Goal: Entertainment & Leisure: Consume media (video, audio)

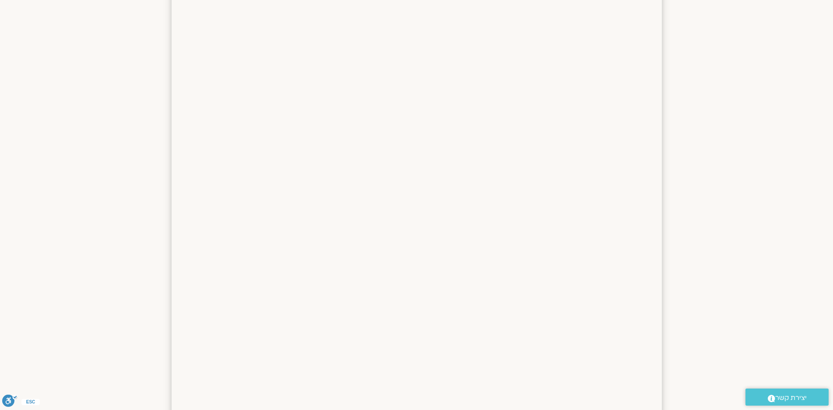
scroll to position [814, 0]
click at [763, 143] on section at bounding box center [416, 145] width 833 height 700
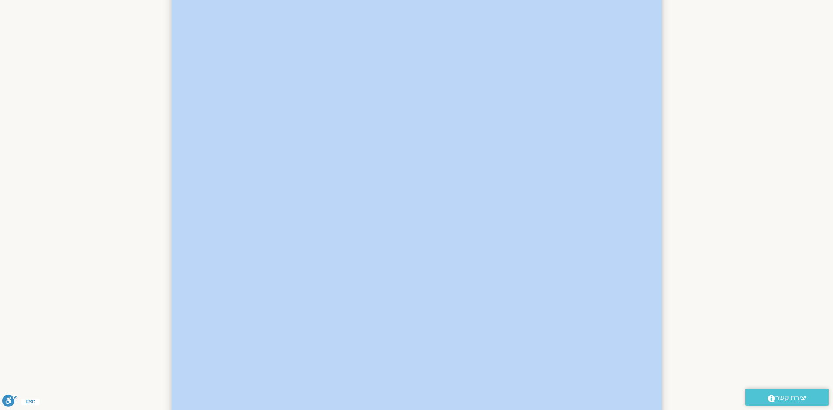
drag, startPoint x: 763, startPoint y: 143, endPoint x: 647, endPoint y: 142, distance: 116.0
click at [756, 143] on section at bounding box center [416, 145] width 833 height 700
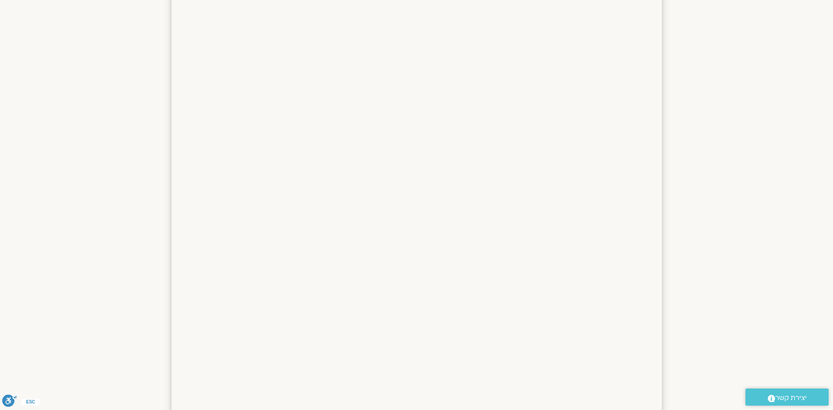
click at [739, 127] on section at bounding box center [416, 145] width 833 height 700
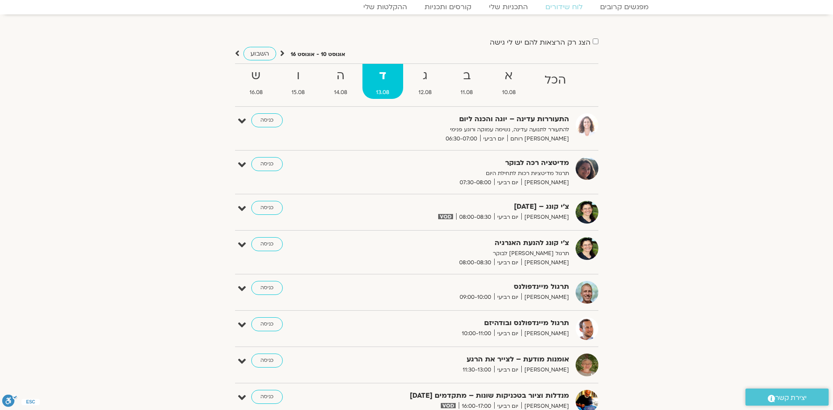
scroll to position [0, 0]
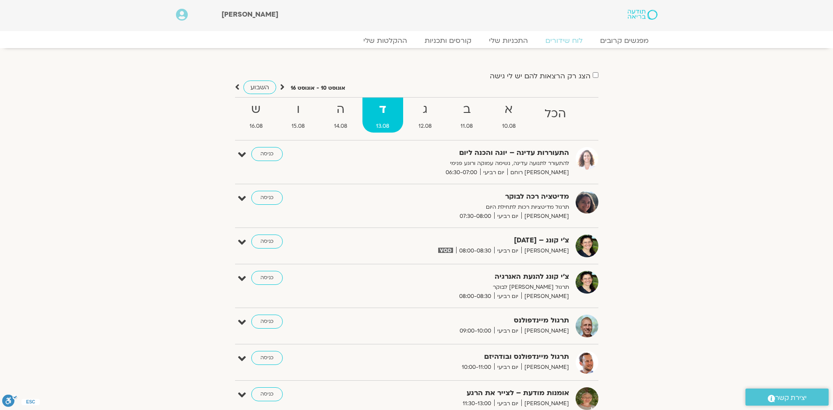
click at [281, 87] on icon at bounding box center [282, 87] width 4 height 9
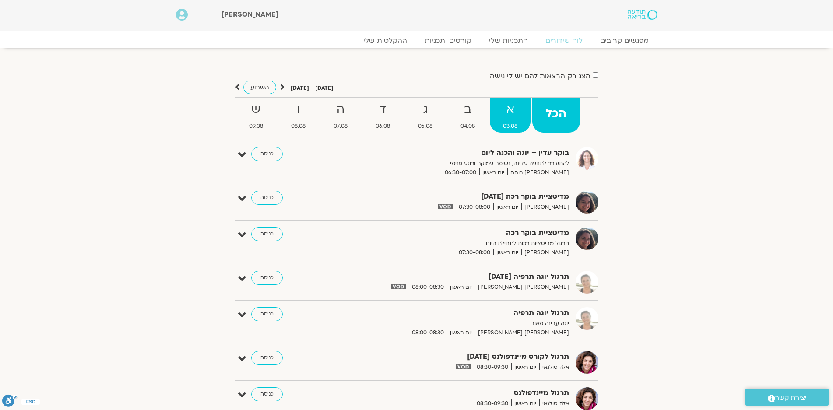
click at [511, 111] on strong "א" at bounding box center [510, 110] width 41 height 20
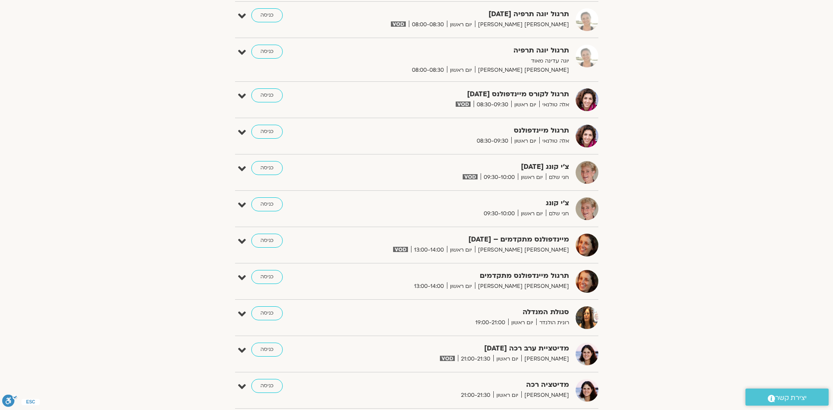
scroll to position [88, 0]
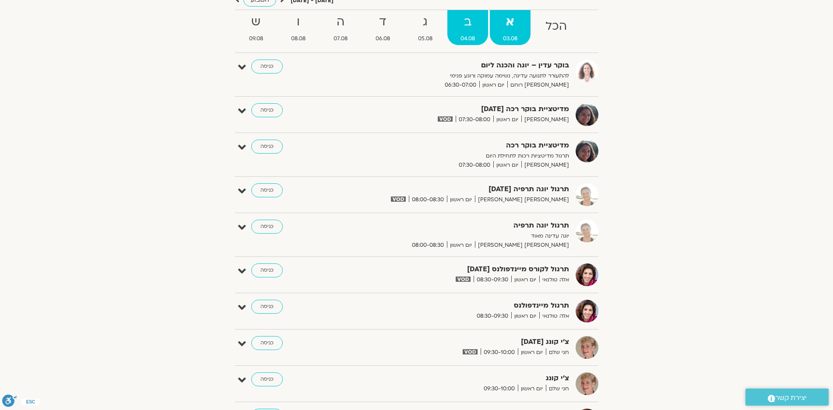
click at [467, 31] on strong "ב" at bounding box center [467, 22] width 41 height 20
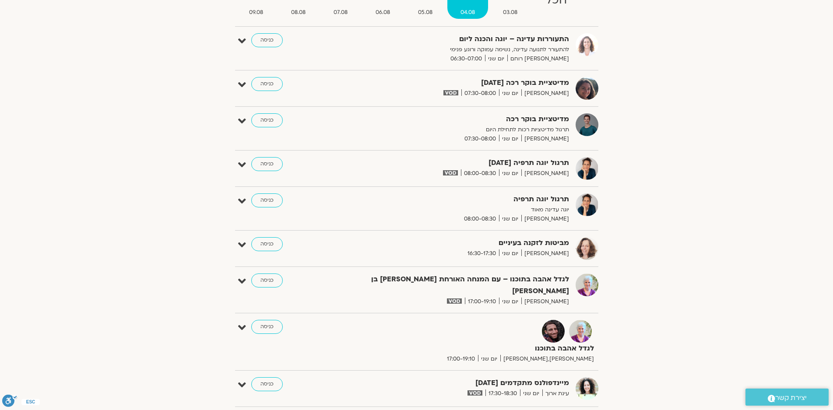
scroll to position [44, 0]
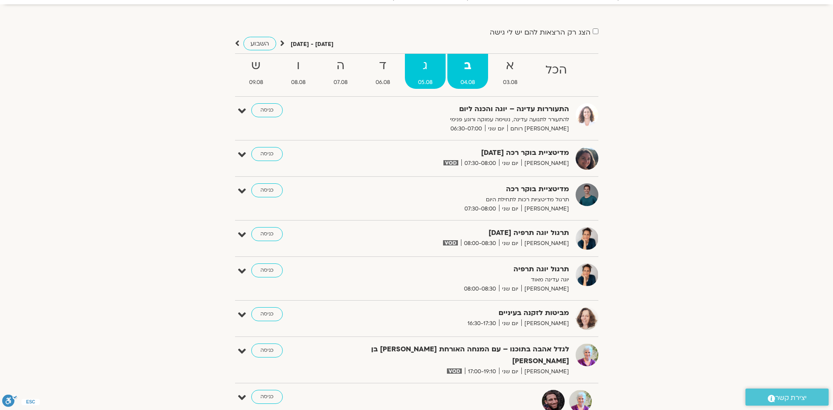
click at [426, 61] on strong "ג" at bounding box center [425, 66] width 41 height 20
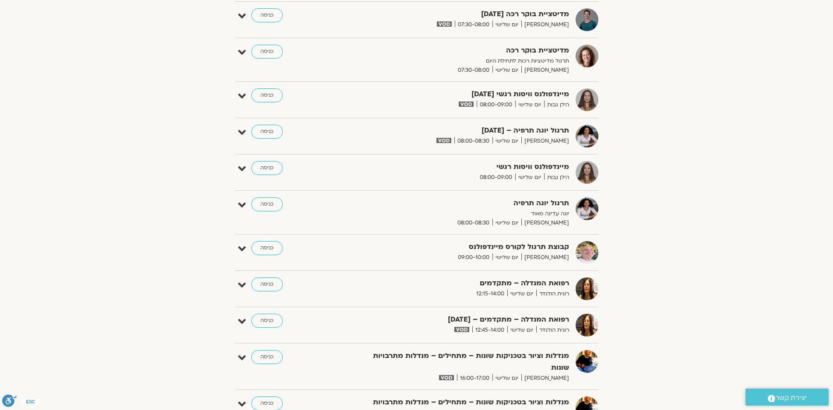
scroll to position [438, 0]
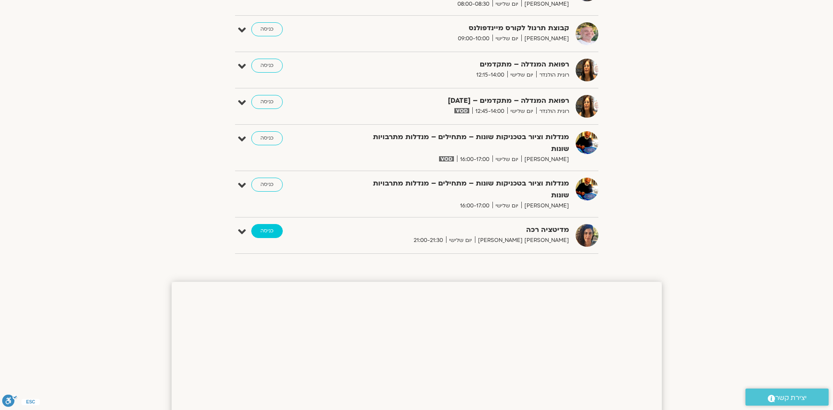
click at [265, 224] on link "כניסה" at bounding box center [267, 231] width 32 height 14
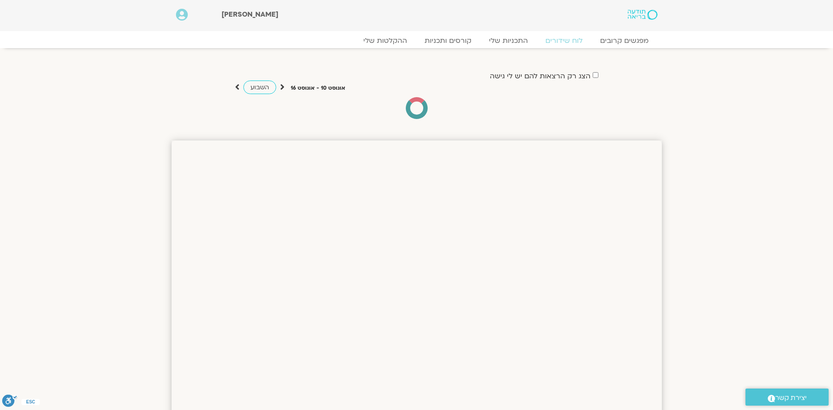
click at [280, 87] on icon at bounding box center [282, 87] width 4 height 9
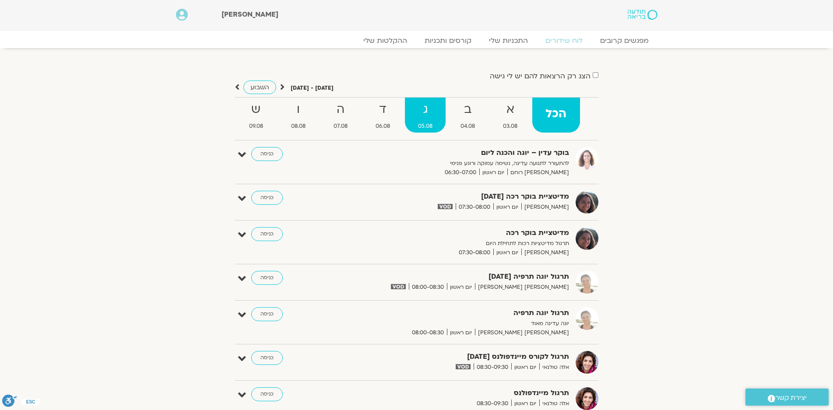
click at [423, 117] on strong "ג" at bounding box center [425, 110] width 41 height 20
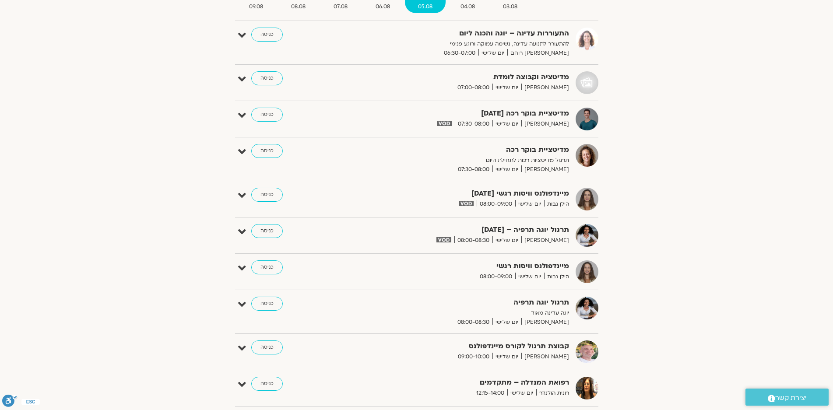
scroll to position [44, 0]
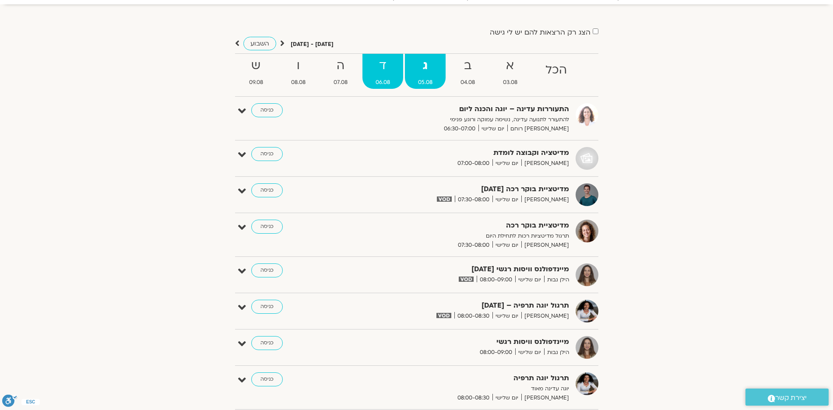
click at [380, 82] on span "06.08" at bounding box center [382, 82] width 41 height 9
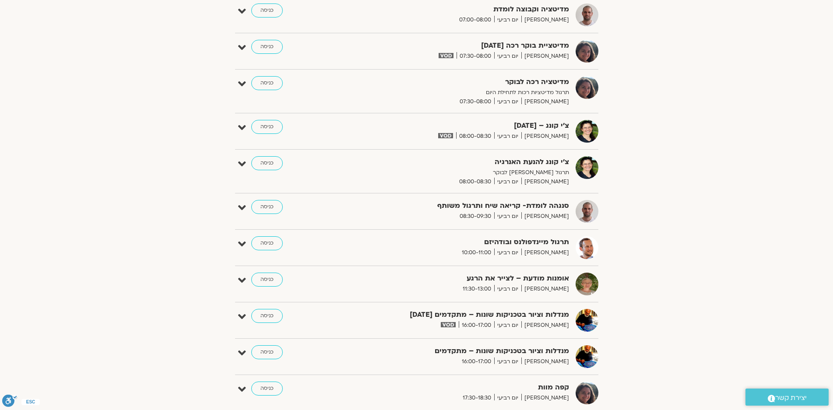
scroll to position [88, 0]
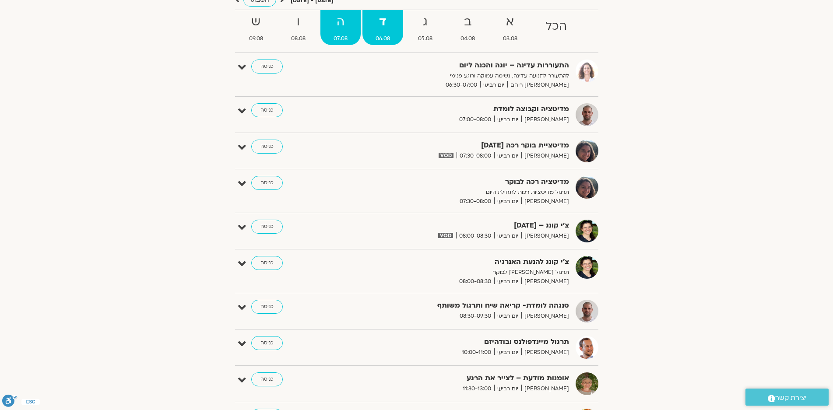
click at [338, 32] on link "ה 07.08" at bounding box center [340, 27] width 40 height 35
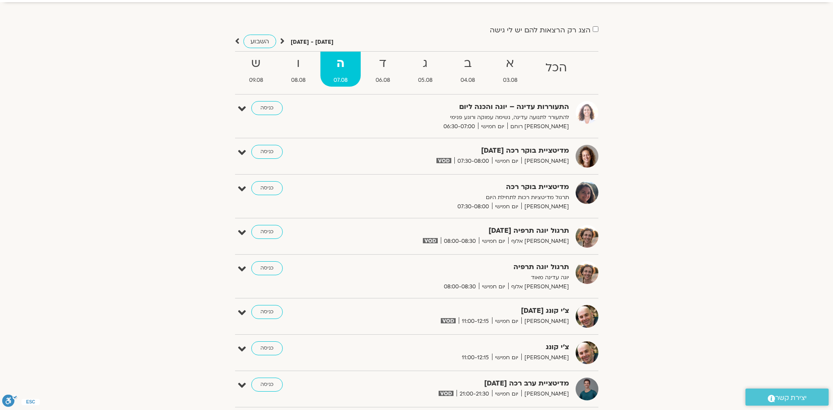
scroll to position [0, 0]
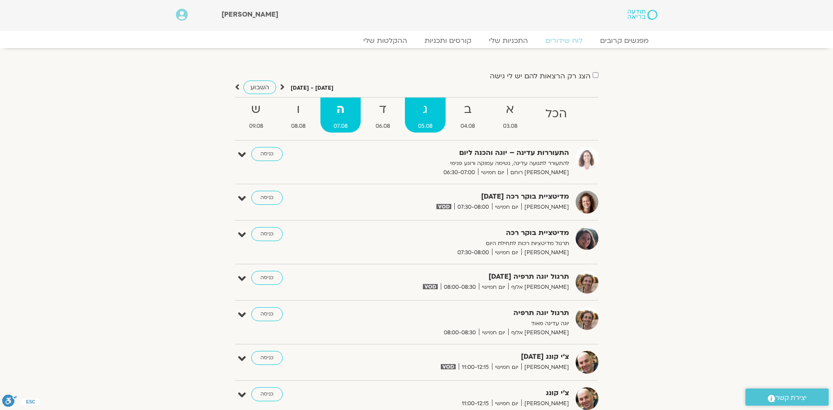
click at [418, 113] on strong "ג" at bounding box center [425, 110] width 41 height 20
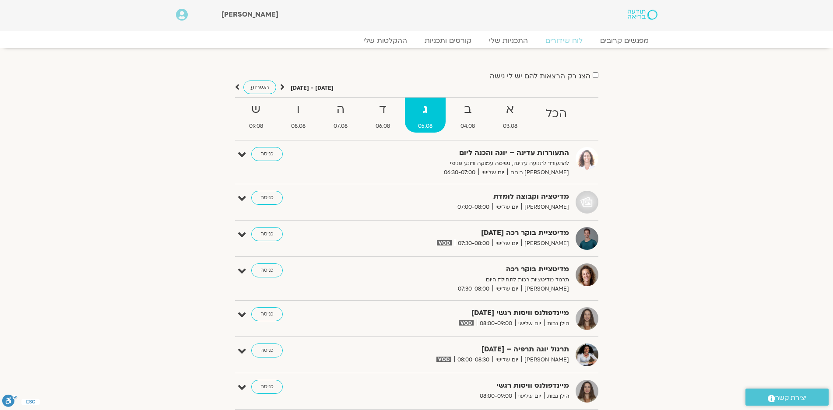
click at [281, 85] on icon at bounding box center [282, 87] width 4 height 9
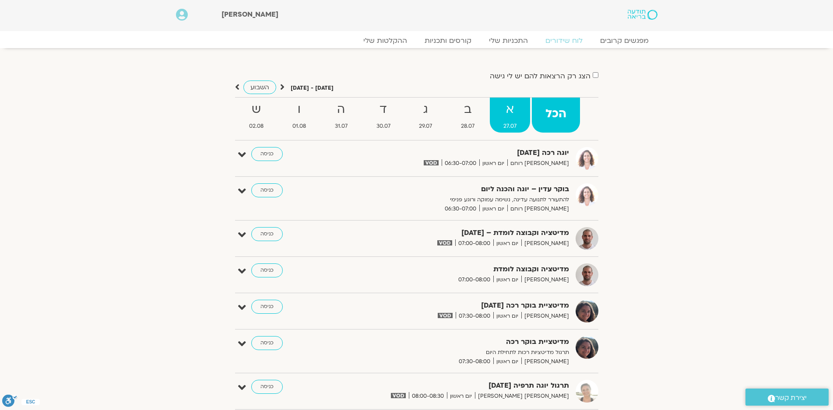
click at [506, 123] on span "27.07" at bounding box center [510, 126] width 40 height 9
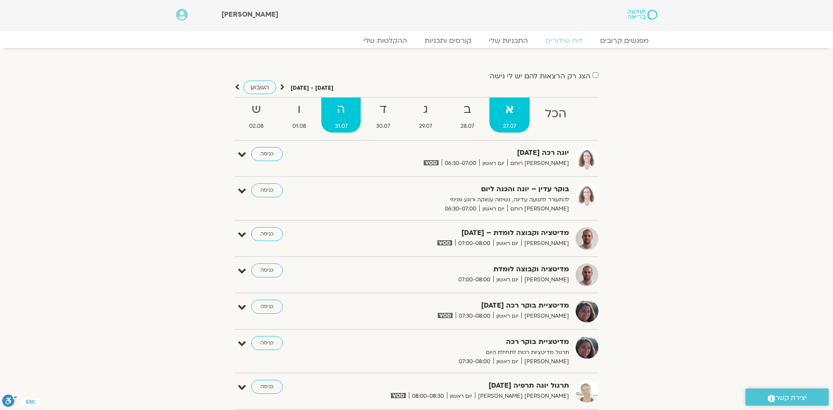
click at [342, 115] on strong "ה" at bounding box center [341, 110] width 40 height 20
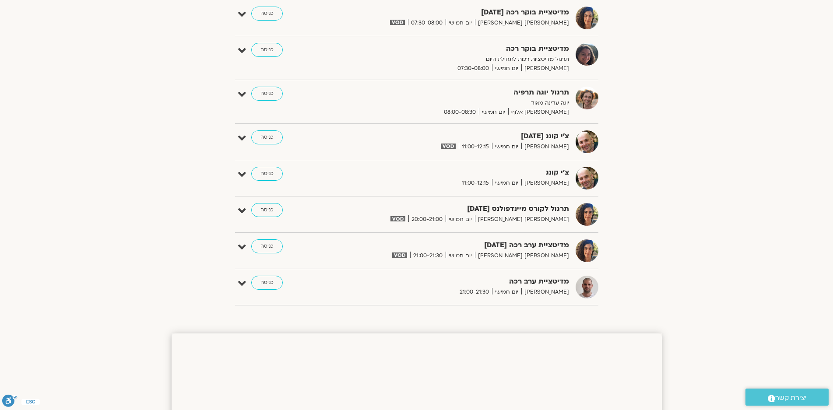
scroll to position [306, 0]
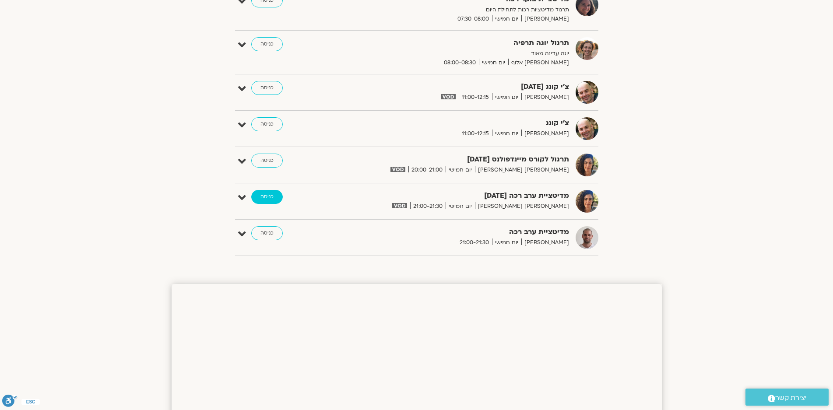
click at [263, 194] on link "כניסה" at bounding box center [267, 197] width 32 height 14
